Goal: Navigation & Orientation: Find specific page/section

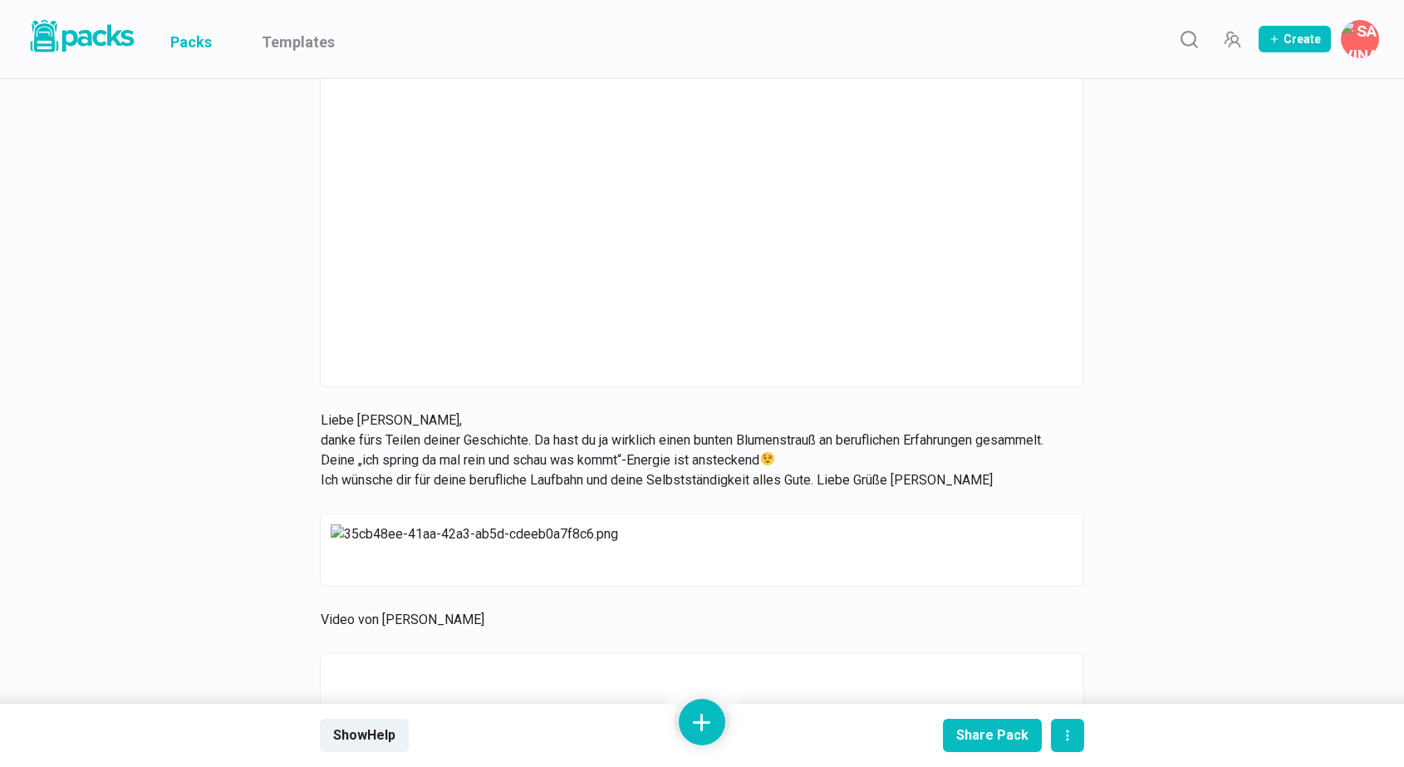
click at [188, 38] on link "Packs" at bounding box center [191, 39] width 42 height 78
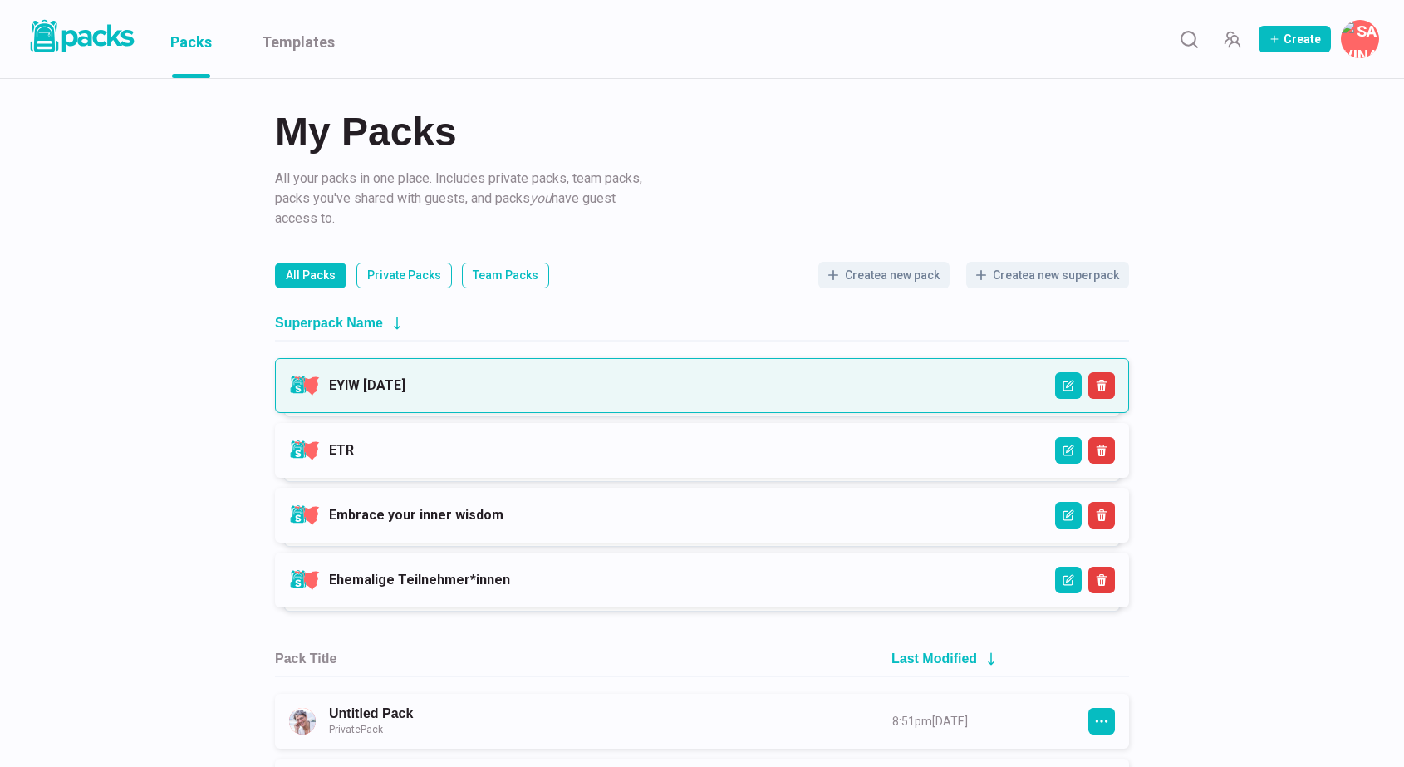
click at [405, 388] on link "EYIW [DATE]" at bounding box center [367, 385] width 76 height 16
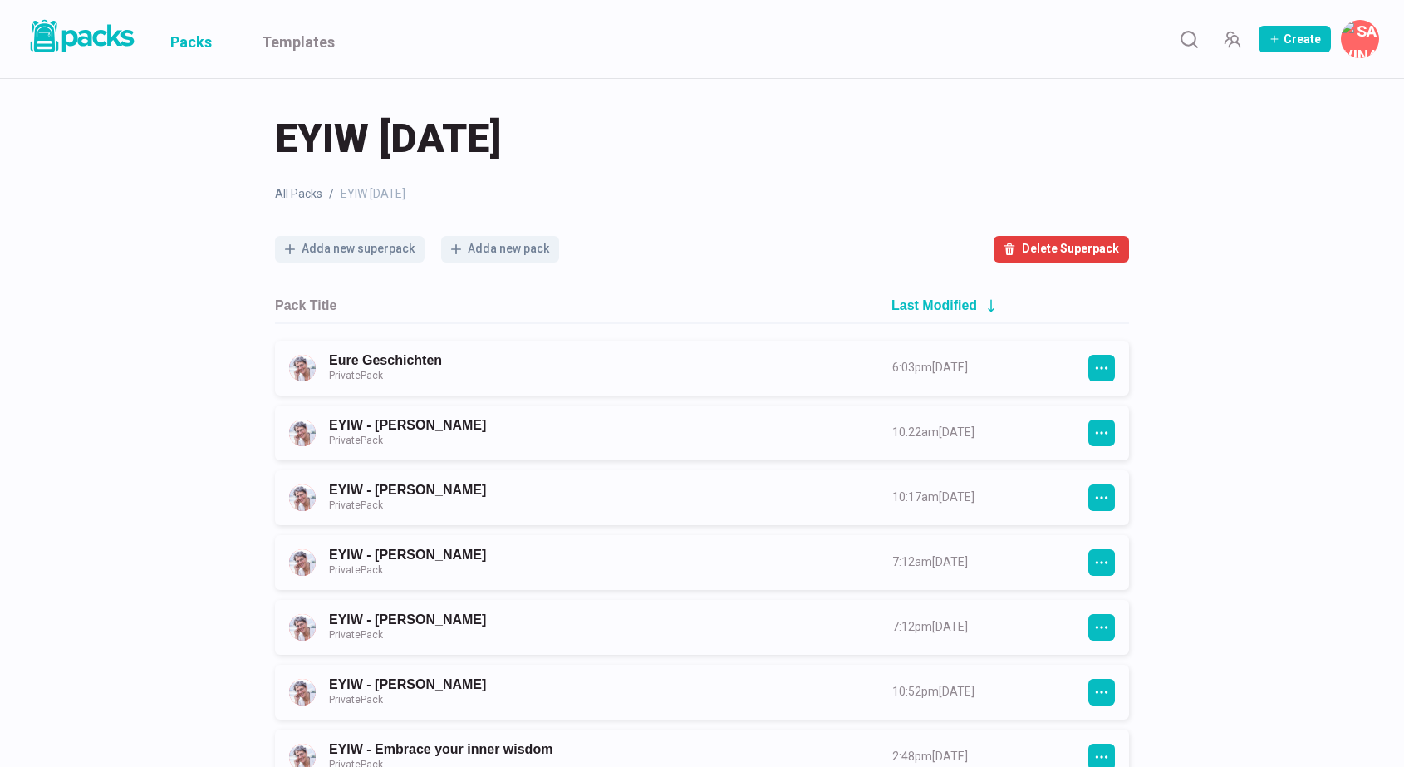
click at [188, 31] on link "Packs" at bounding box center [191, 39] width 42 height 78
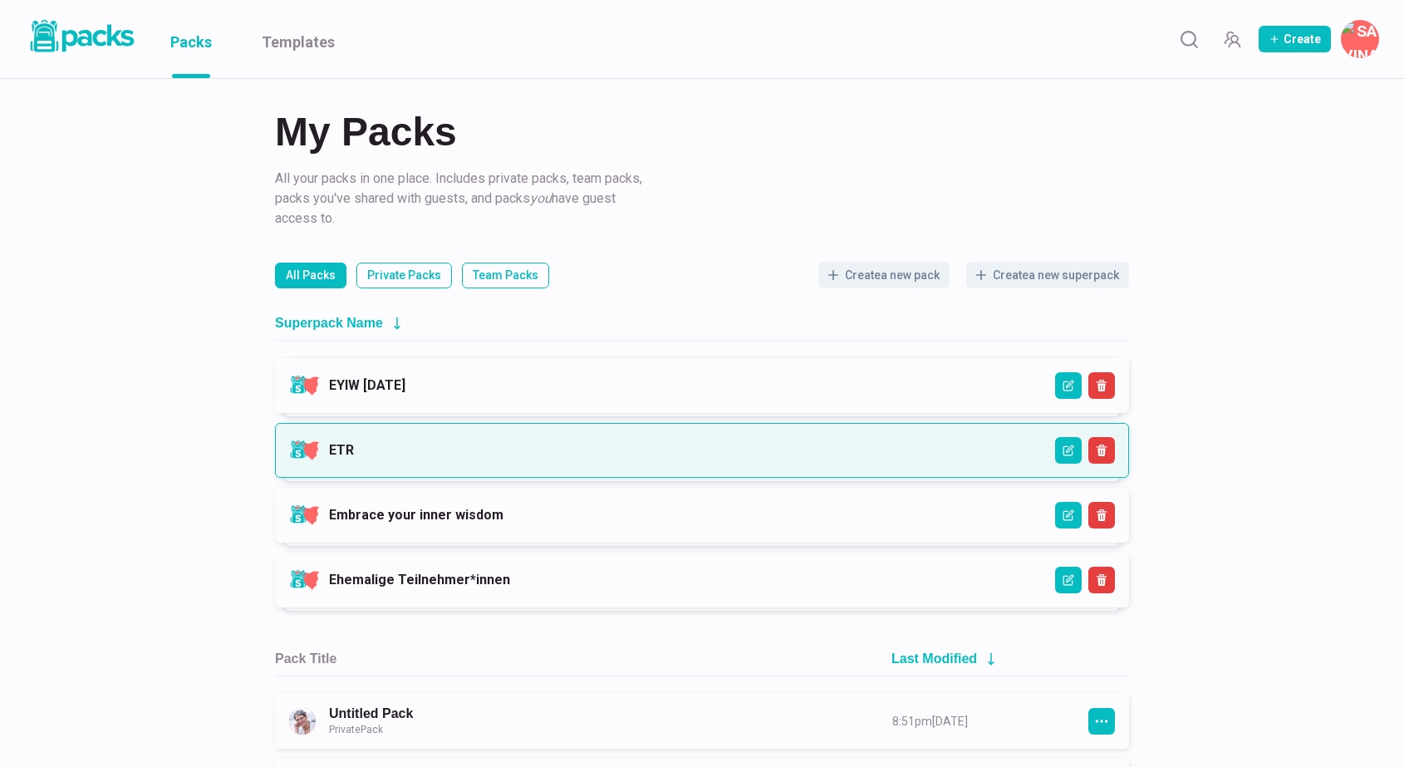
click at [354, 443] on link "ETR" at bounding box center [341, 450] width 25 height 16
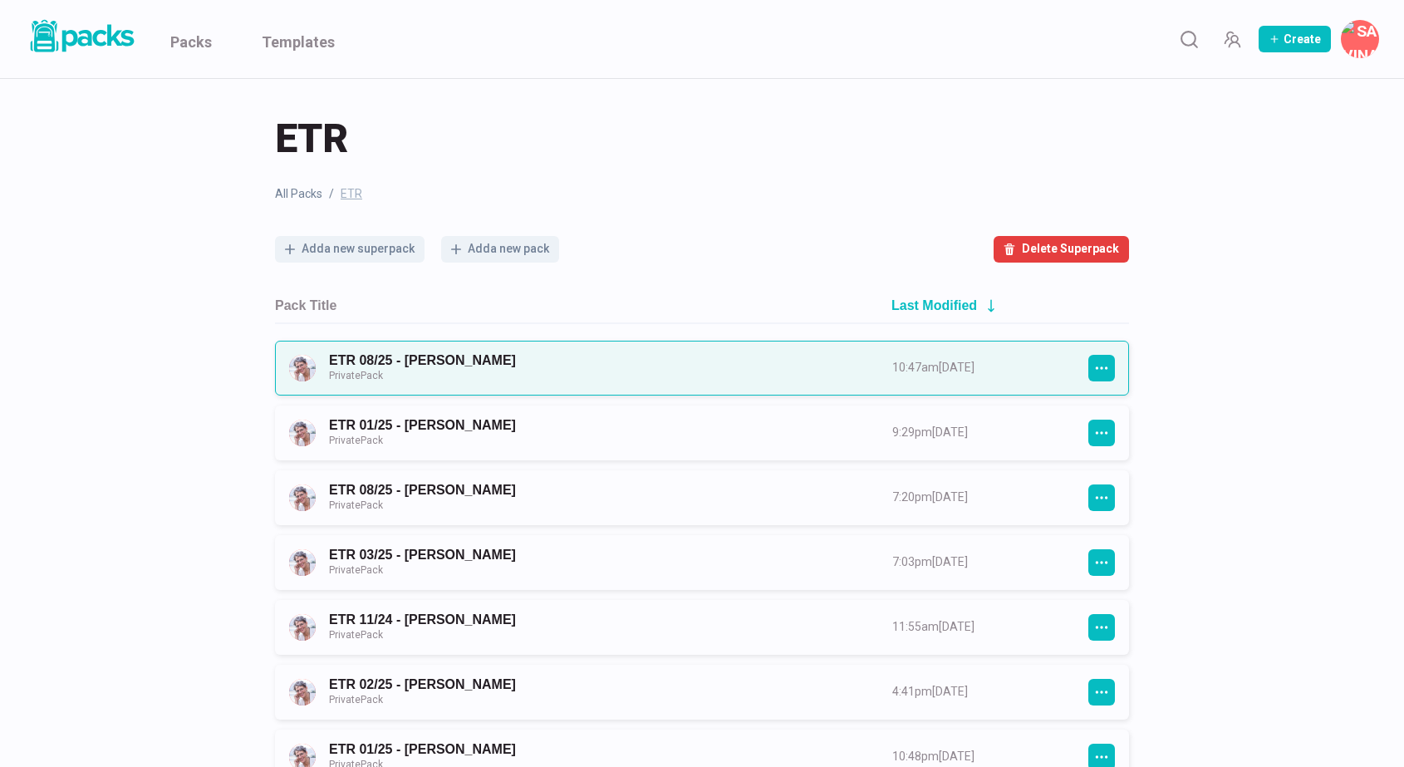
click at [621, 378] on link "ETR 08/25 - [PERSON_NAME] Private Pack" at bounding box center [595, 367] width 533 height 31
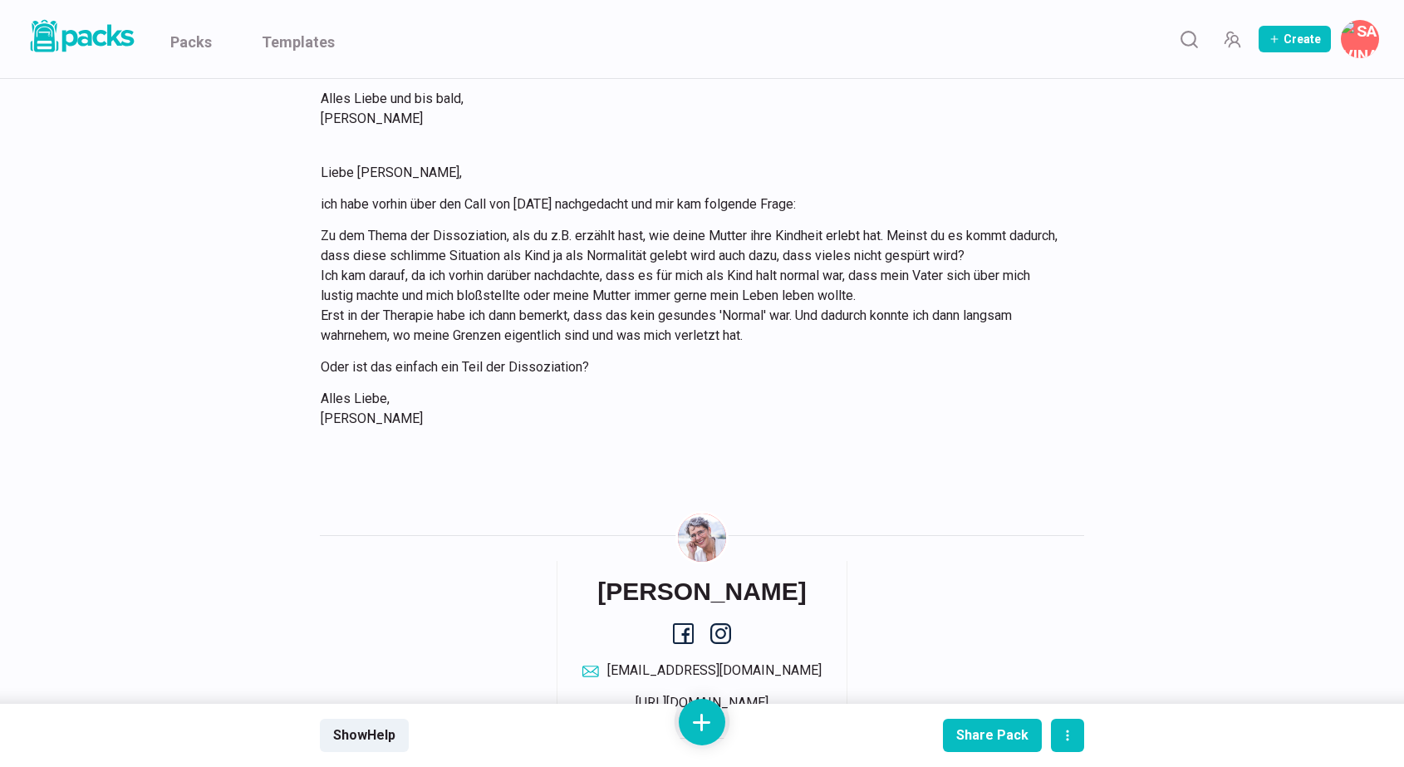
scroll to position [3021, 0]
